Goal: Task Accomplishment & Management: Use online tool/utility

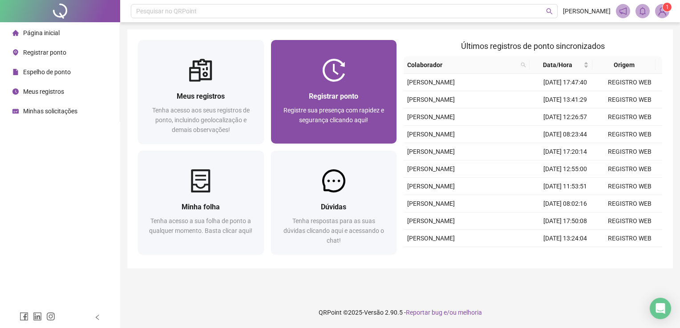
click at [343, 76] on img at bounding box center [333, 70] width 23 height 23
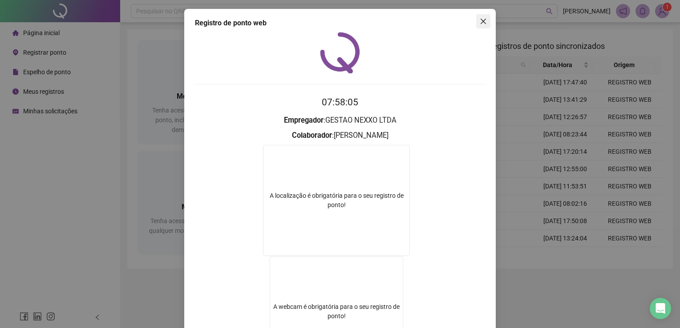
click at [476, 21] on span "Close" at bounding box center [483, 21] width 14 height 7
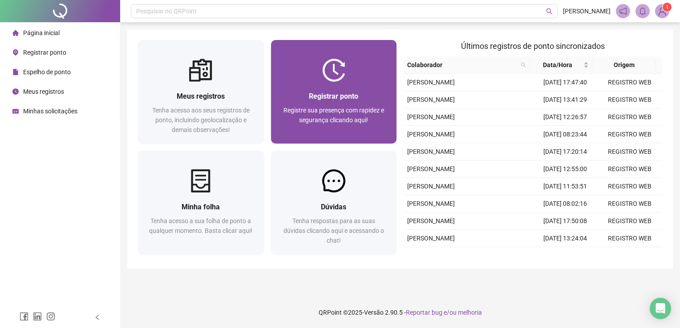
click at [331, 75] on img at bounding box center [333, 70] width 23 height 23
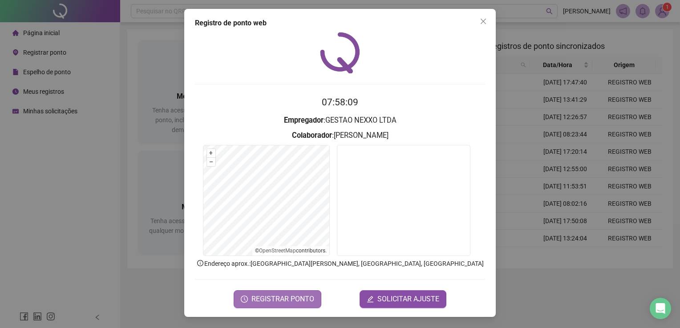
click at [304, 294] on span "REGISTRAR PONTO" at bounding box center [282, 299] width 63 height 11
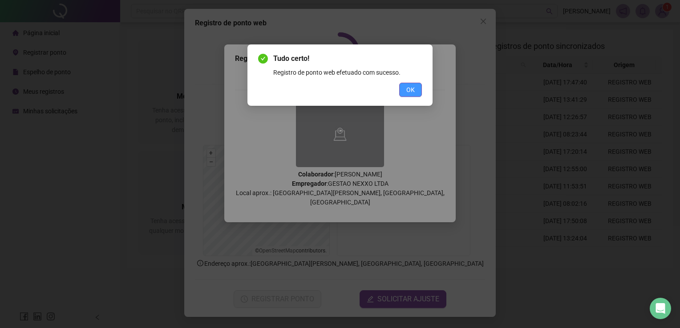
click at [415, 87] on button "OK" at bounding box center [410, 90] width 23 height 14
